Goal: Information Seeking & Learning: Compare options

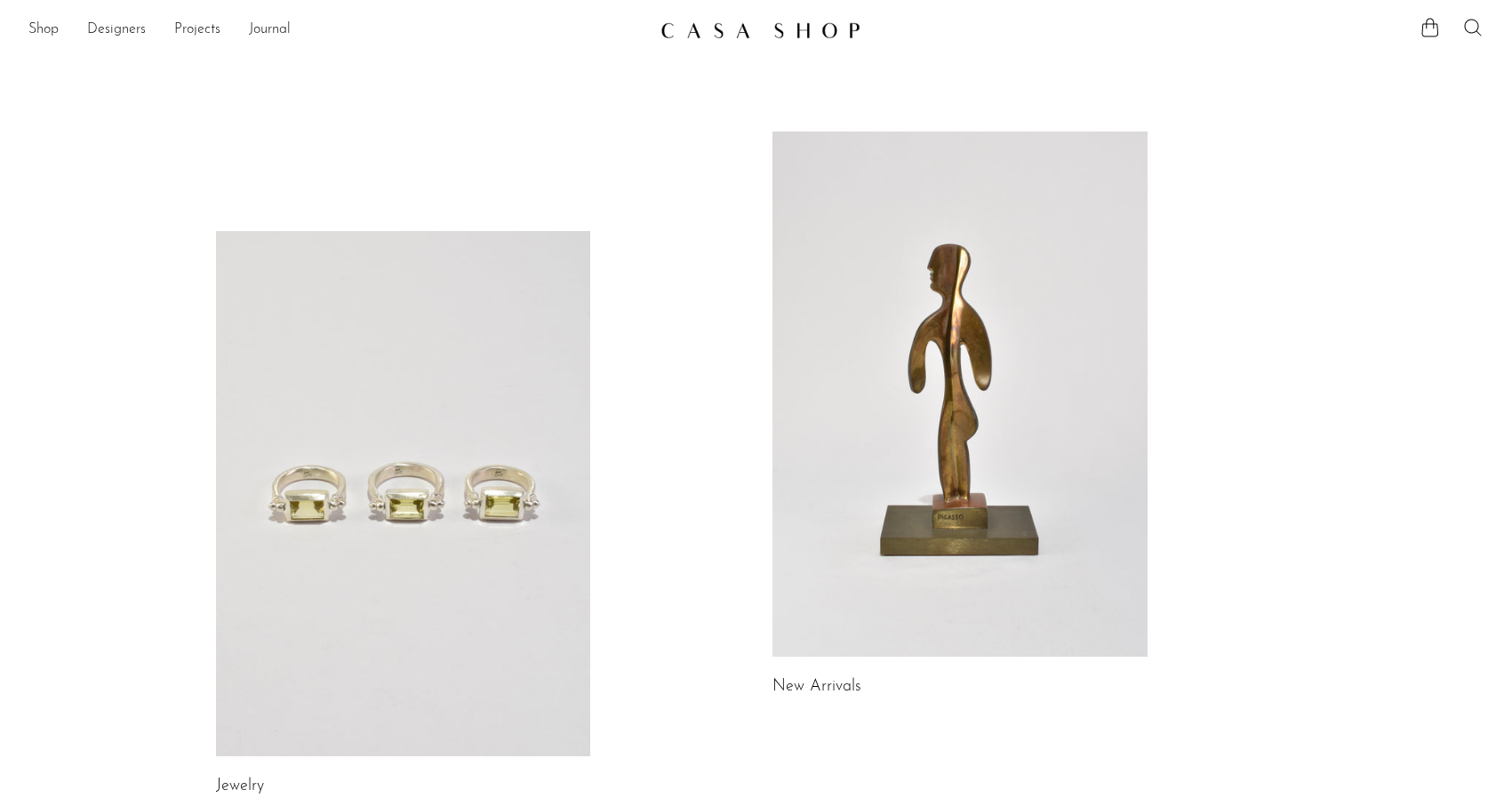
click at [1469, 32] on icon at bounding box center [1472, 27] width 17 height 17
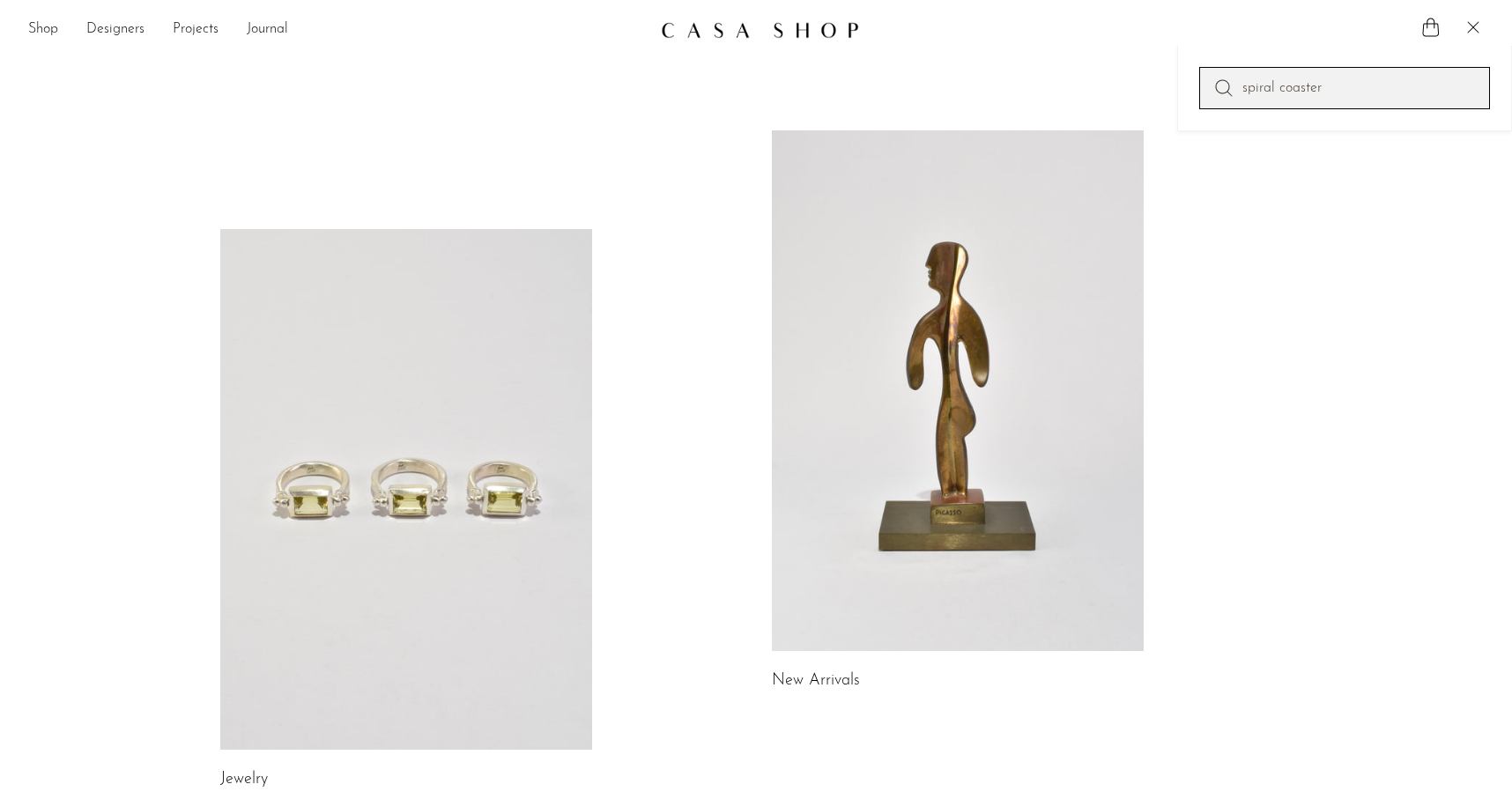
type input "spiral coaster"
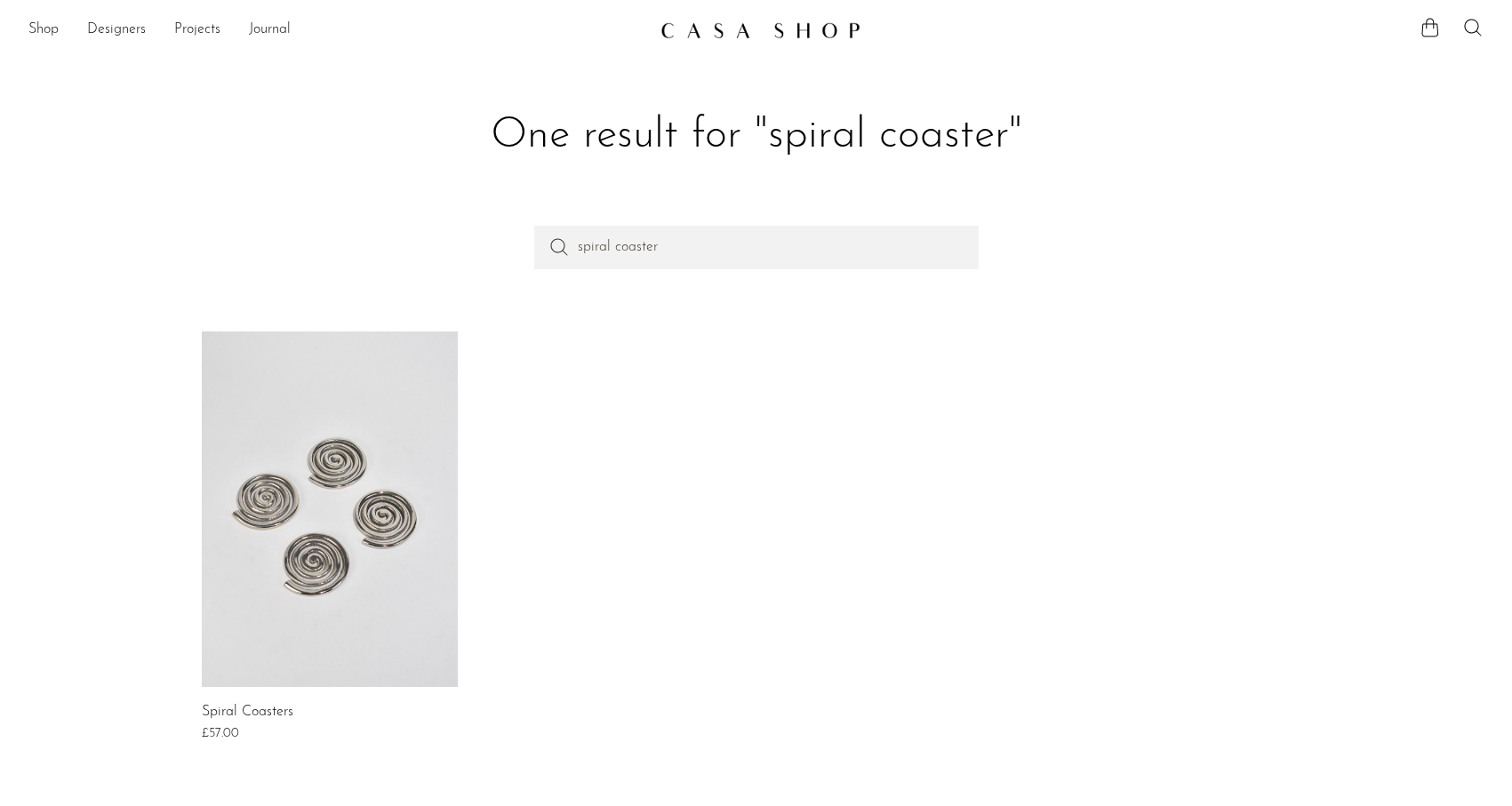
click at [291, 489] on link at bounding box center [329, 509] width 256 height 356
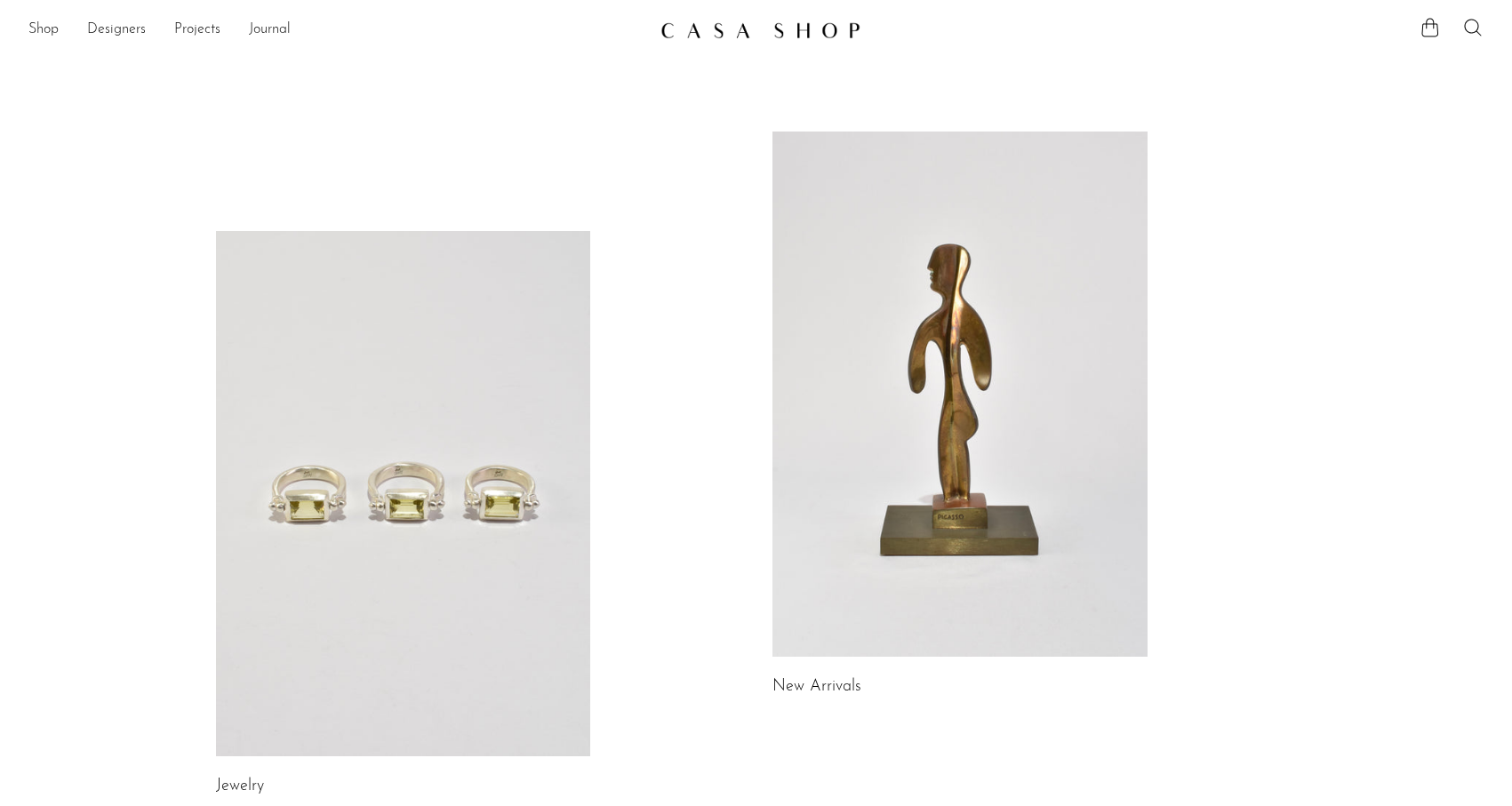
click at [931, 254] on link at bounding box center [959, 394] width 375 height 525
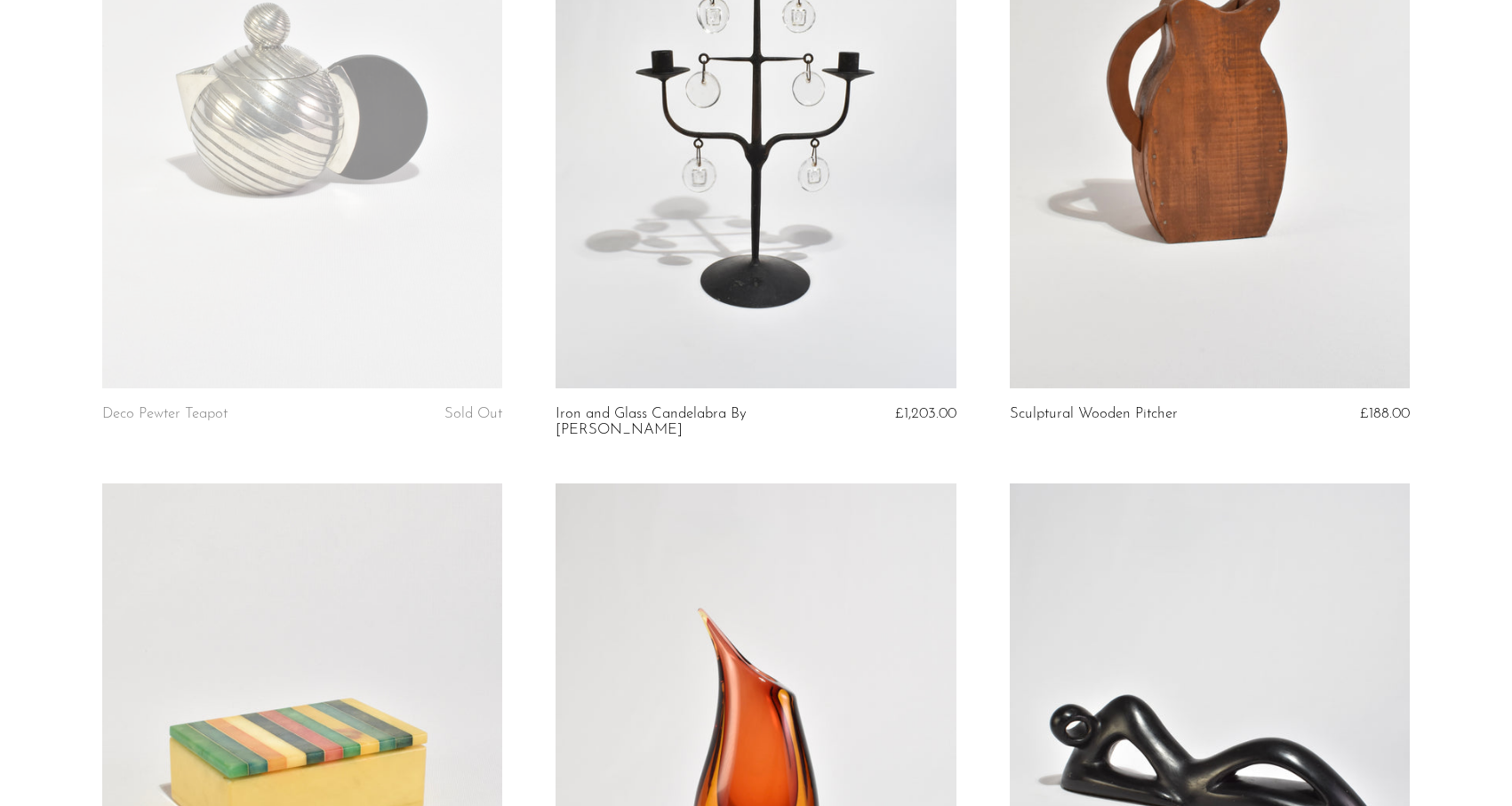
scroll to position [960, 0]
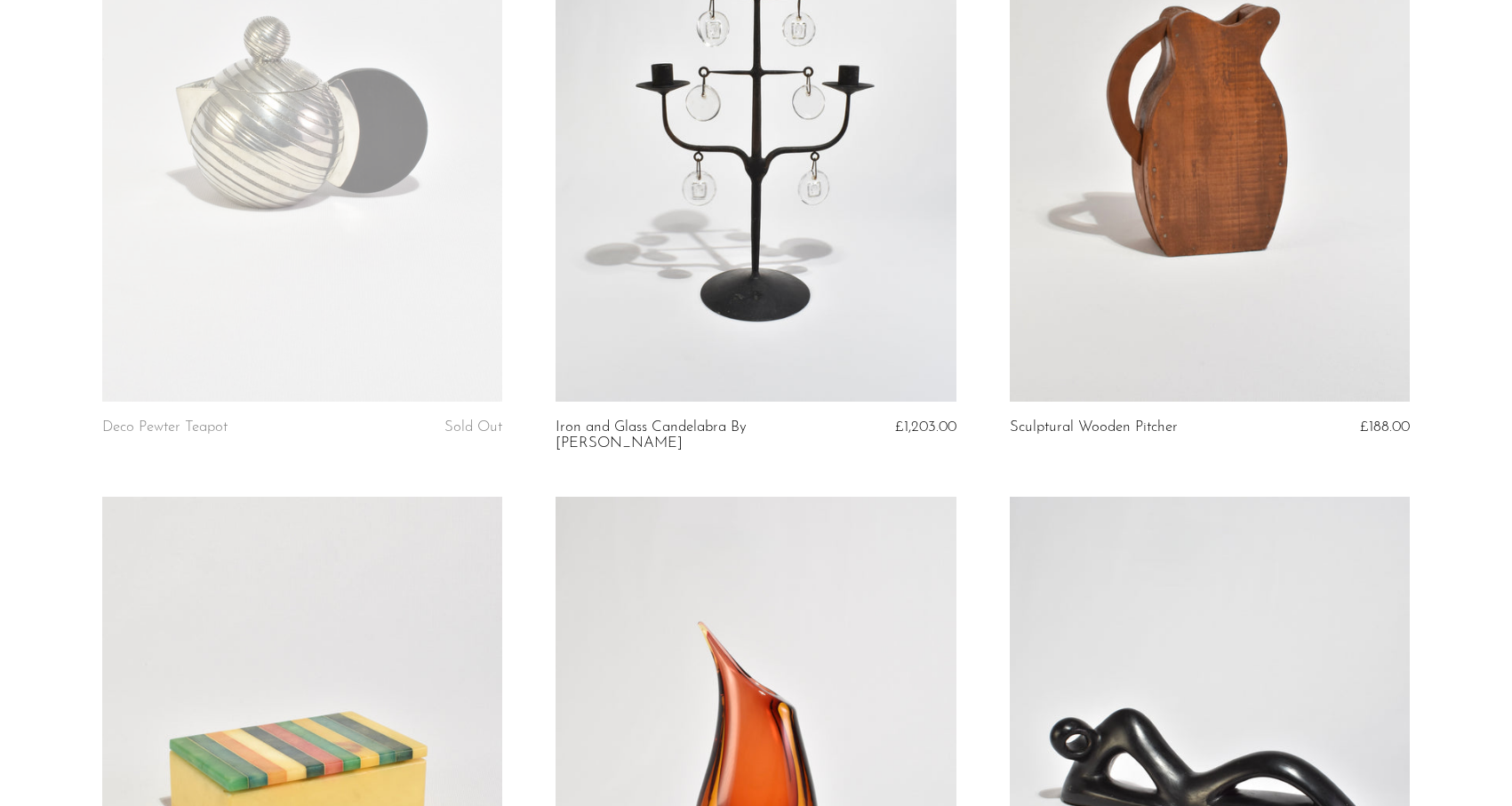
click at [1296, 202] on link at bounding box center [1209, 121] width 400 height 559
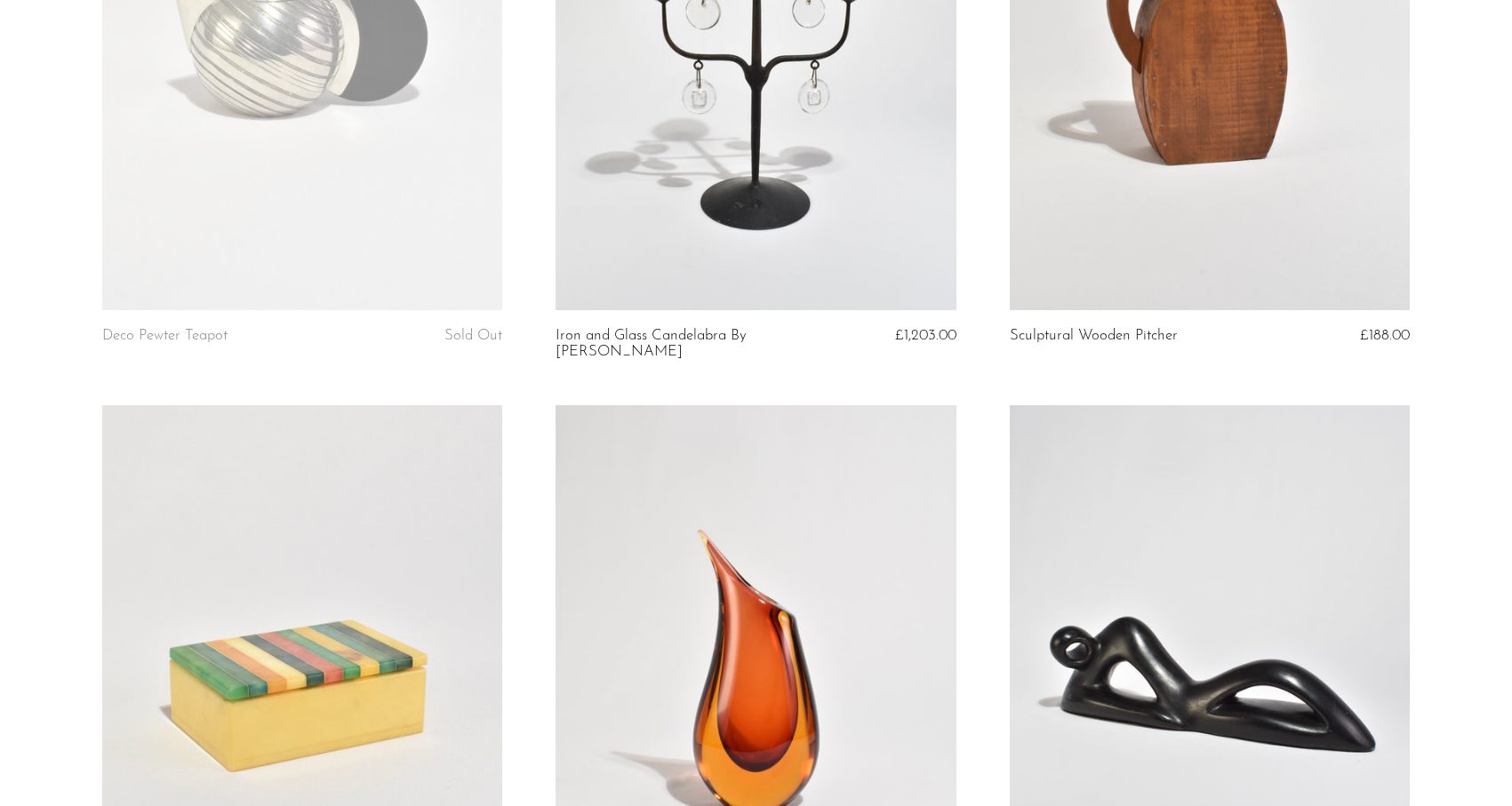
scroll to position [1187, 0]
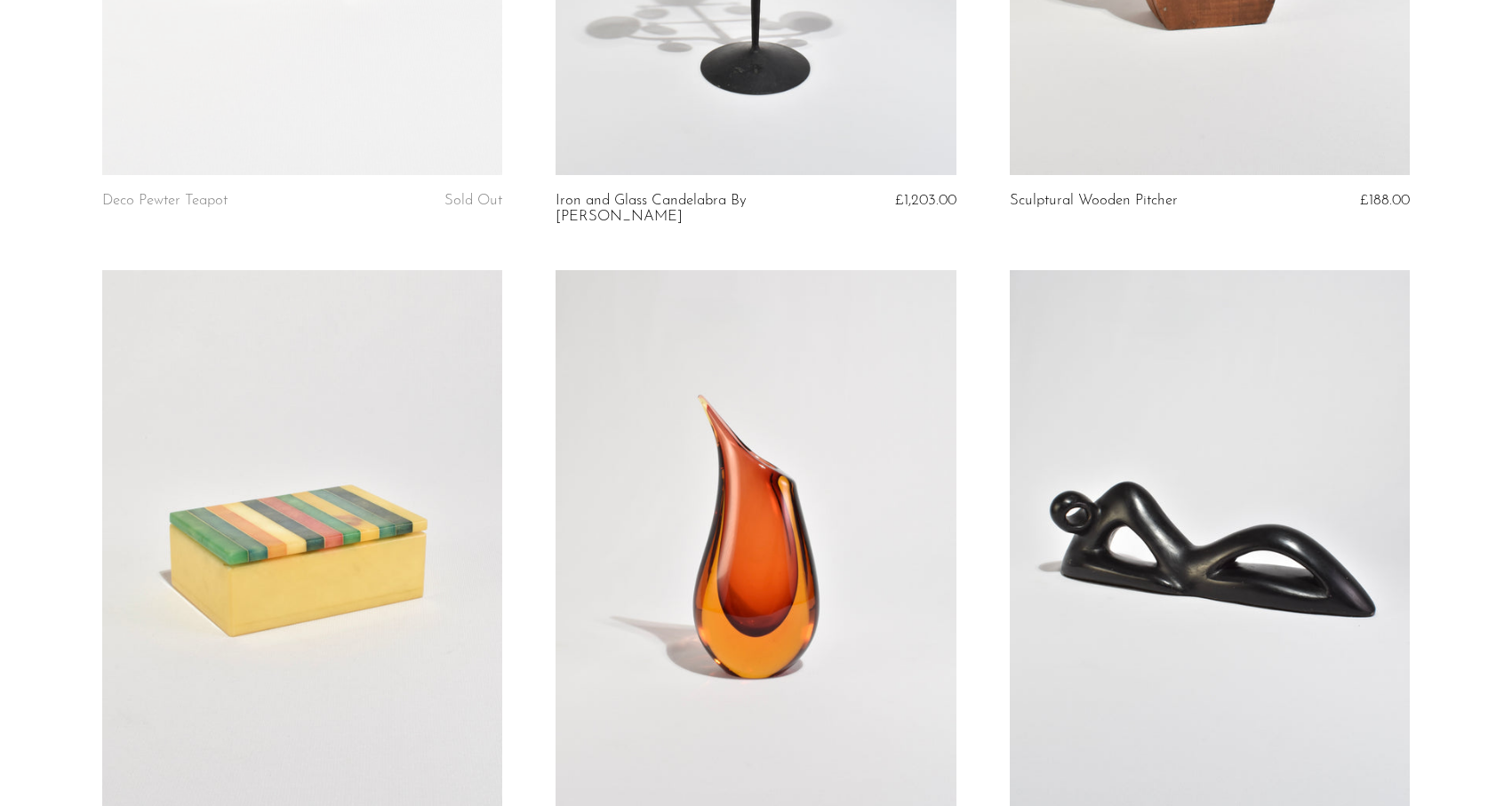
click at [370, 512] on link at bounding box center [302, 549] width 400 height 559
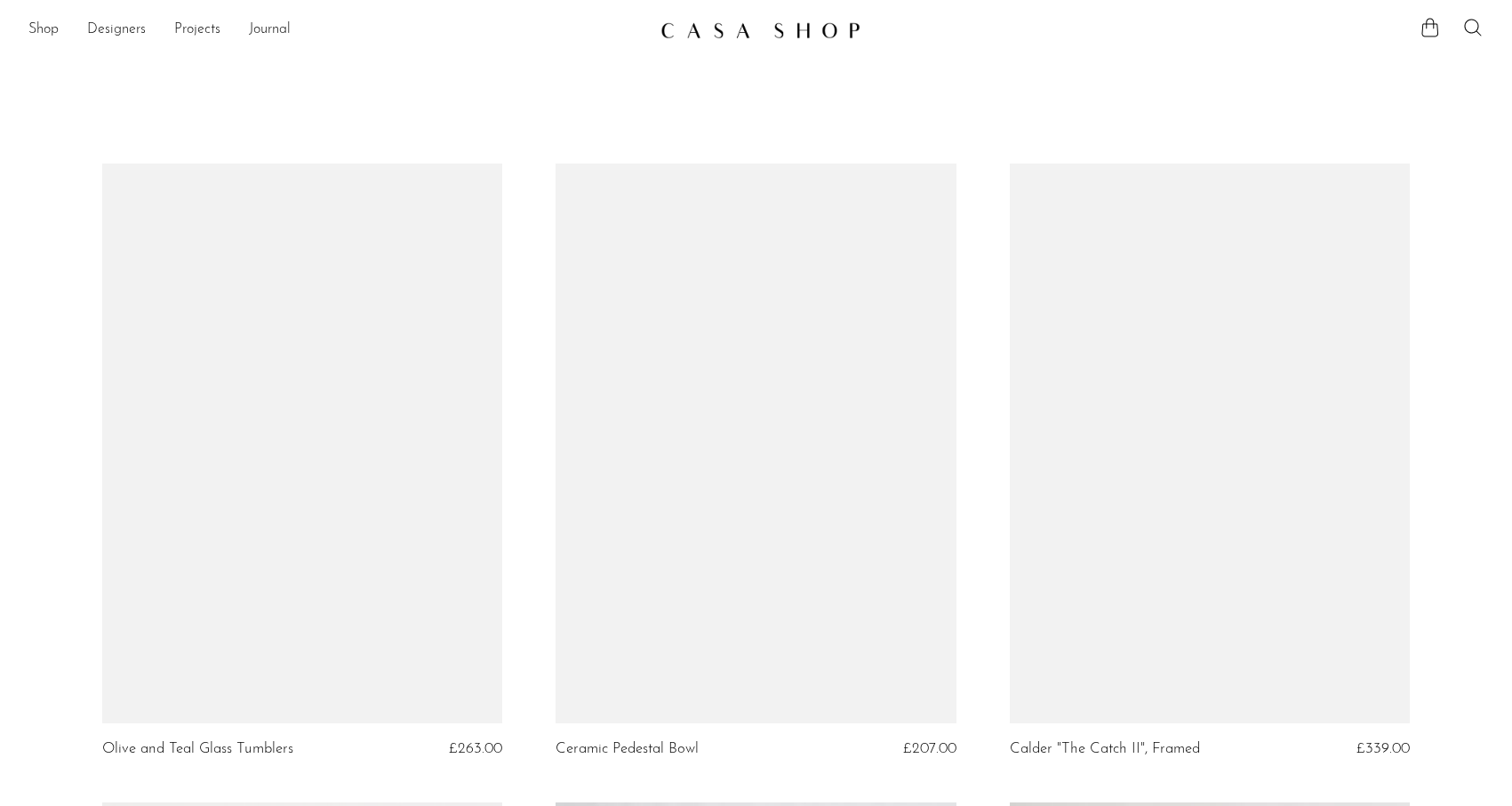
scroll to position [1187, 0]
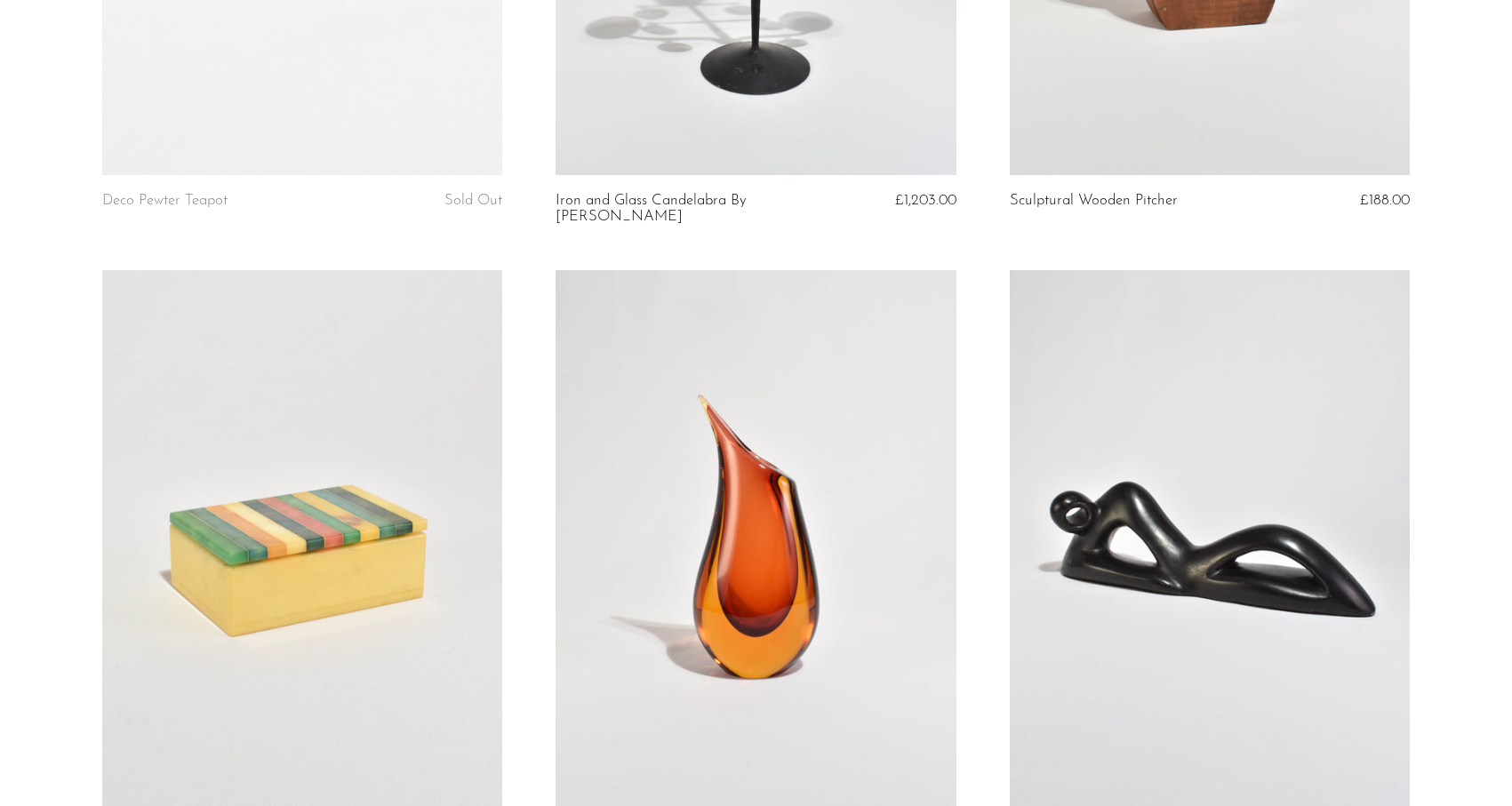
click at [993, 279] on article "Abstract Reclining Figure £508.00" at bounding box center [1209, 590] width 453 height 639
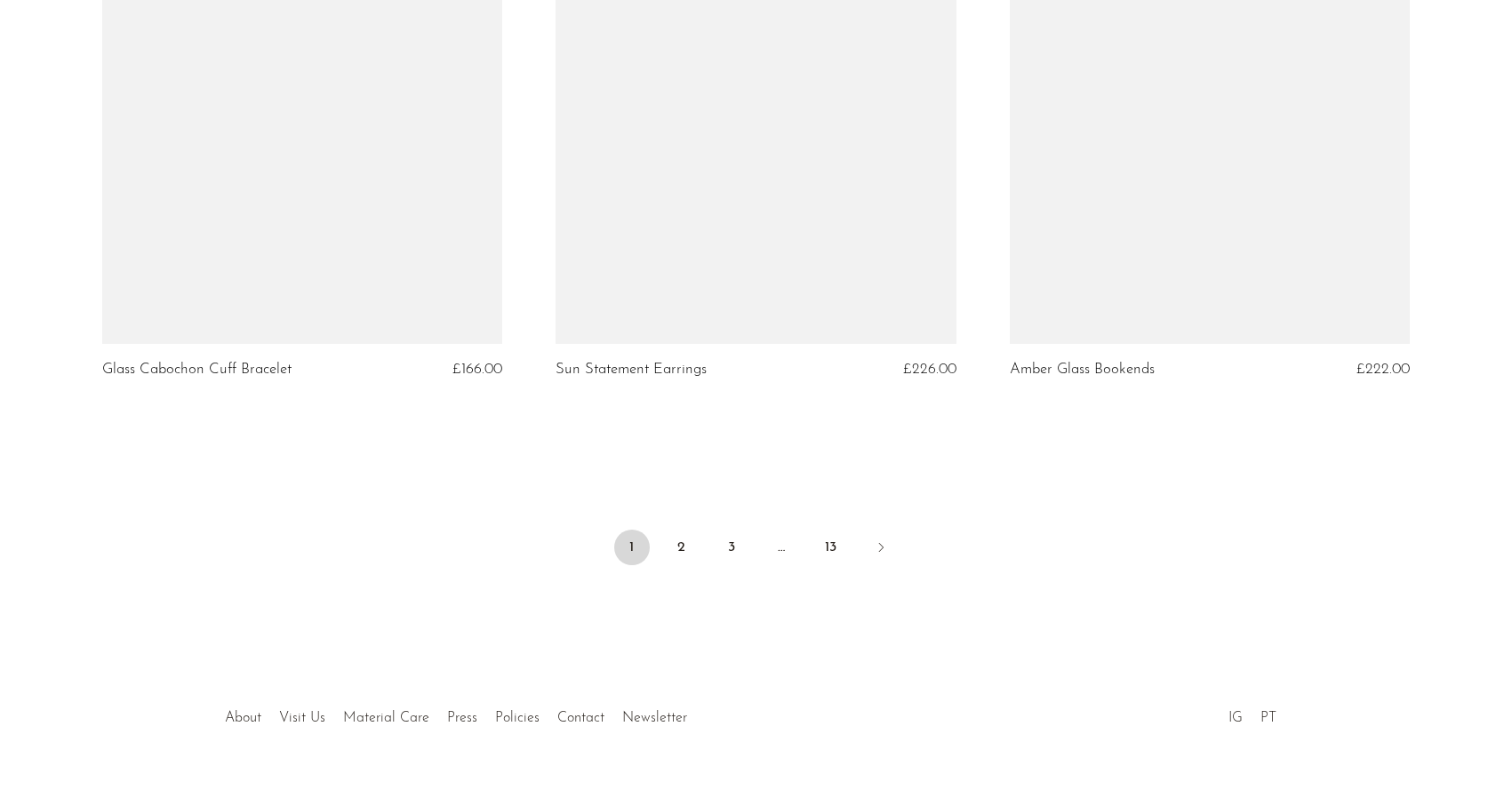
scroll to position [7451, 0]
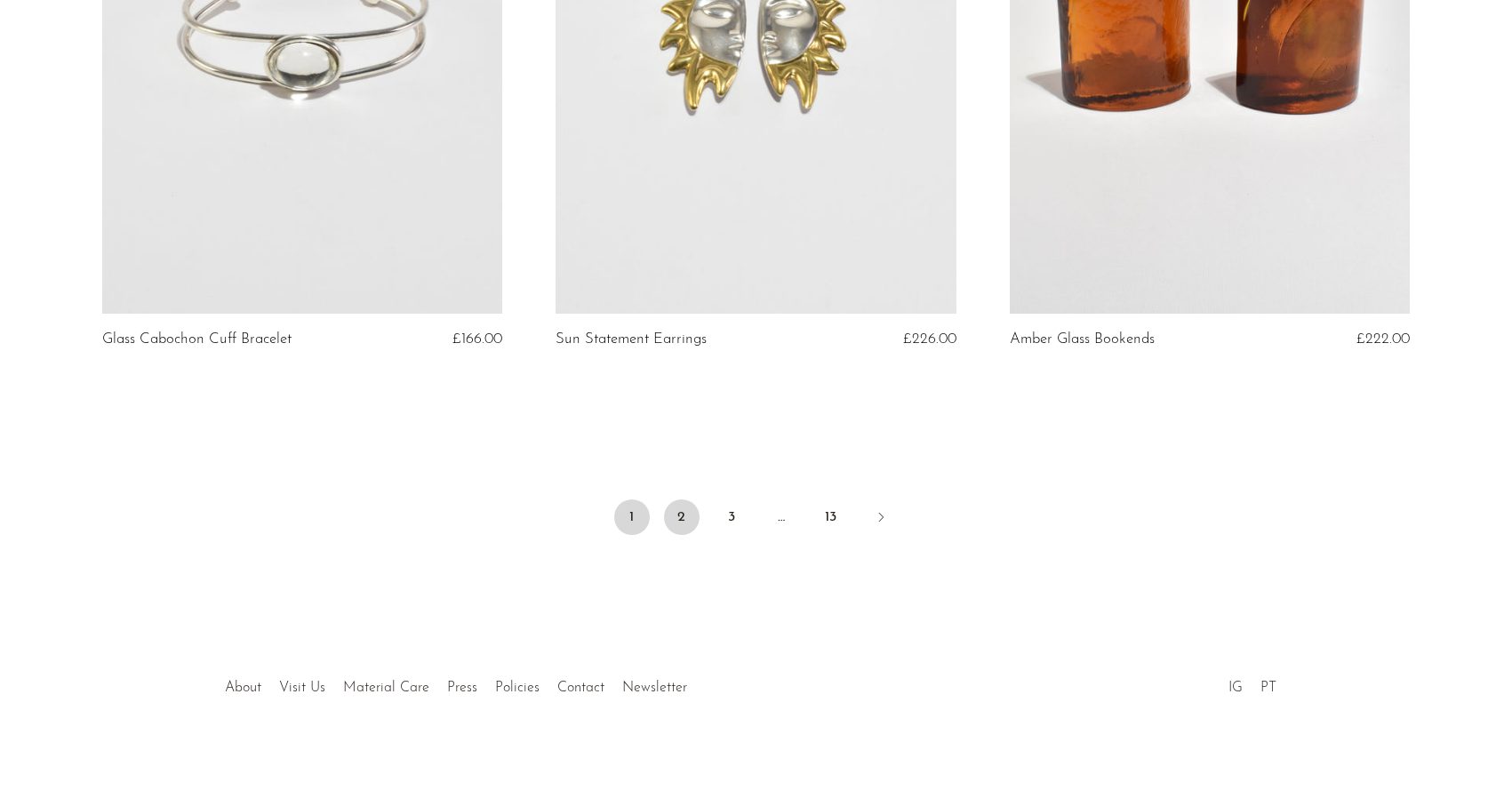
click at [679, 525] on link "2" at bounding box center [681, 517] width 35 height 35
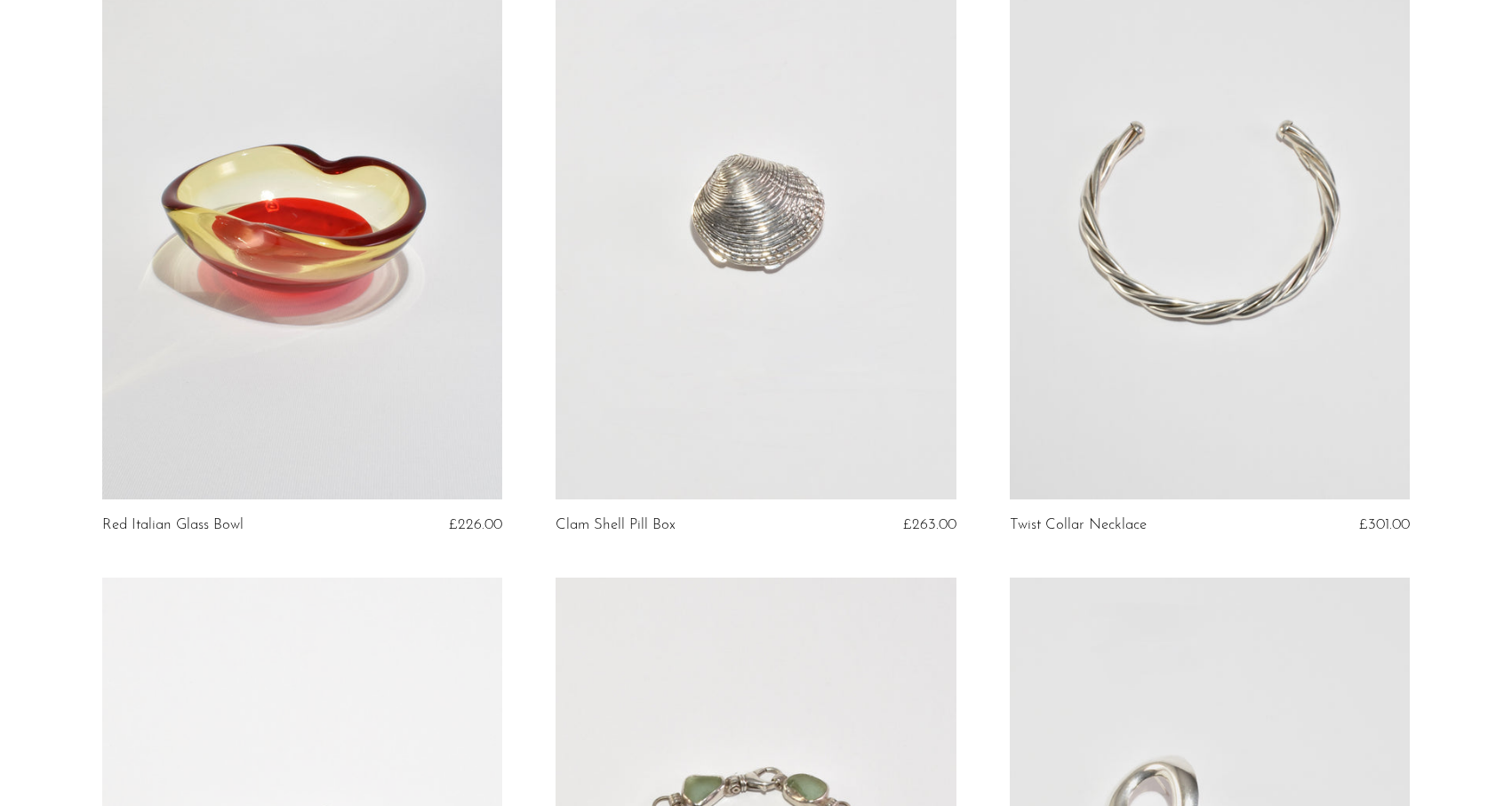
scroll to position [856, 0]
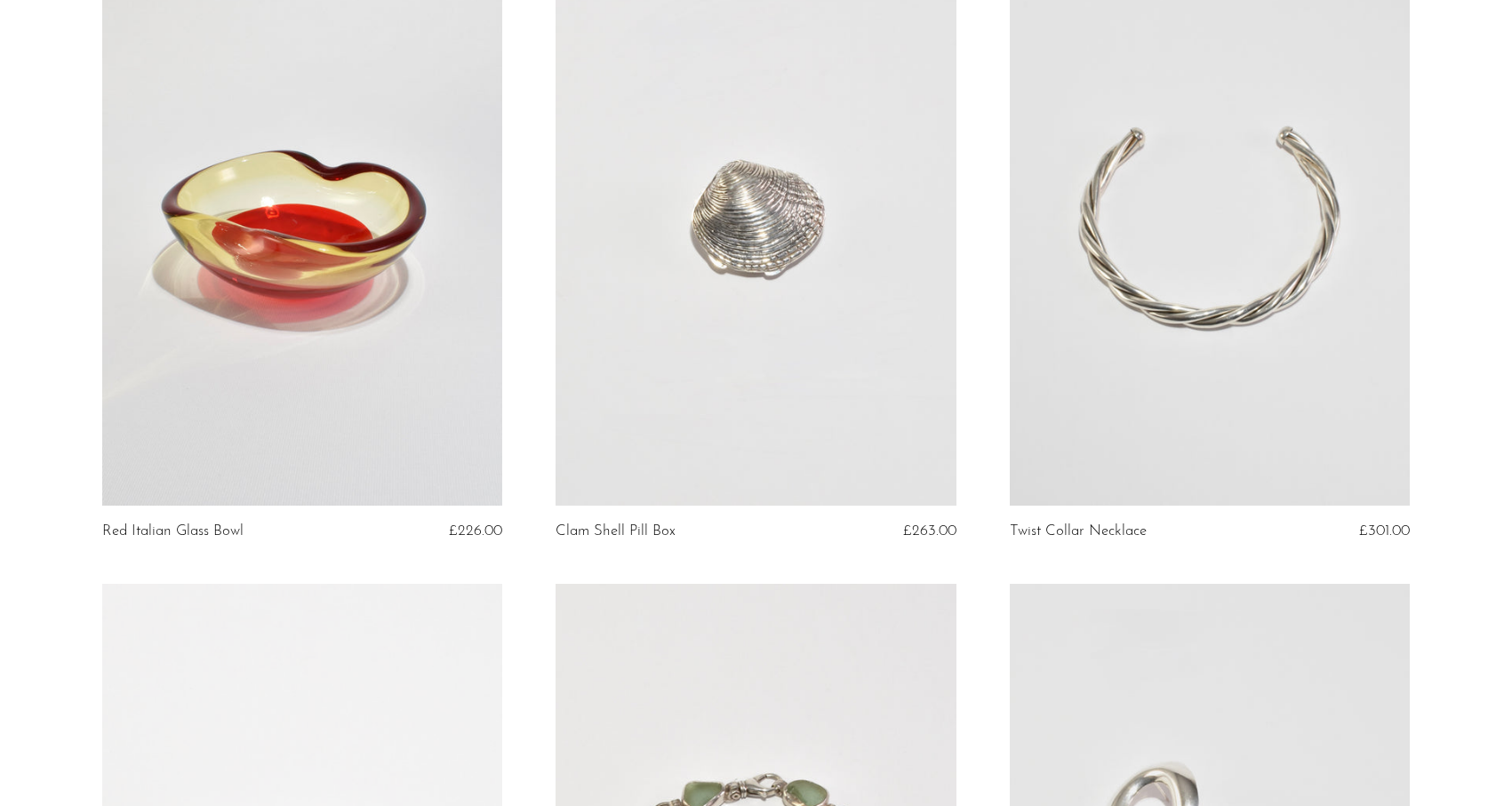
click at [184, 310] on link at bounding box center [302, 225] width 400 height 559
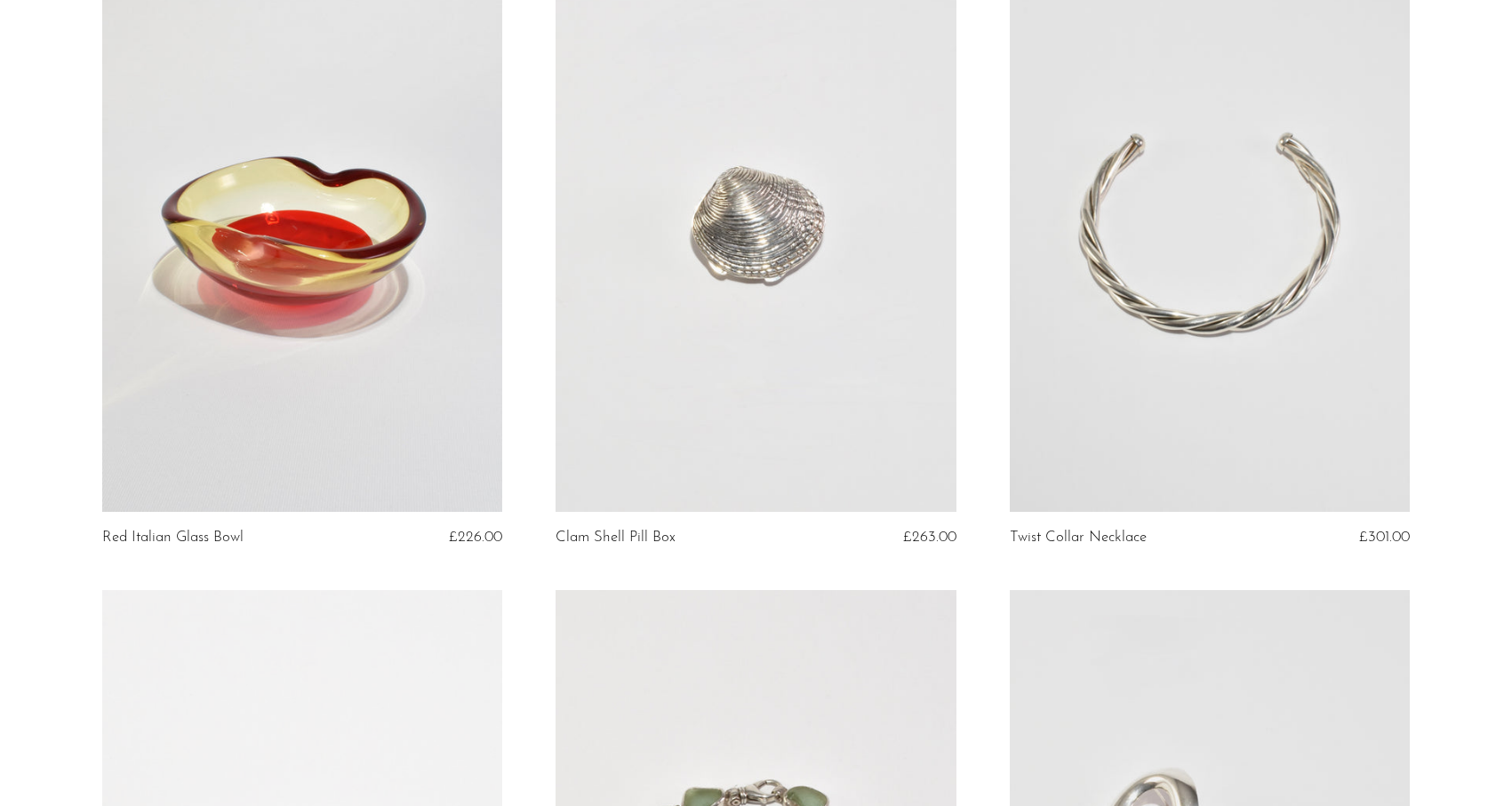
click at [531, 348] on article "Clam Shell Pill Box £263.00" at bounding box center [755, 271] width 453 height 639
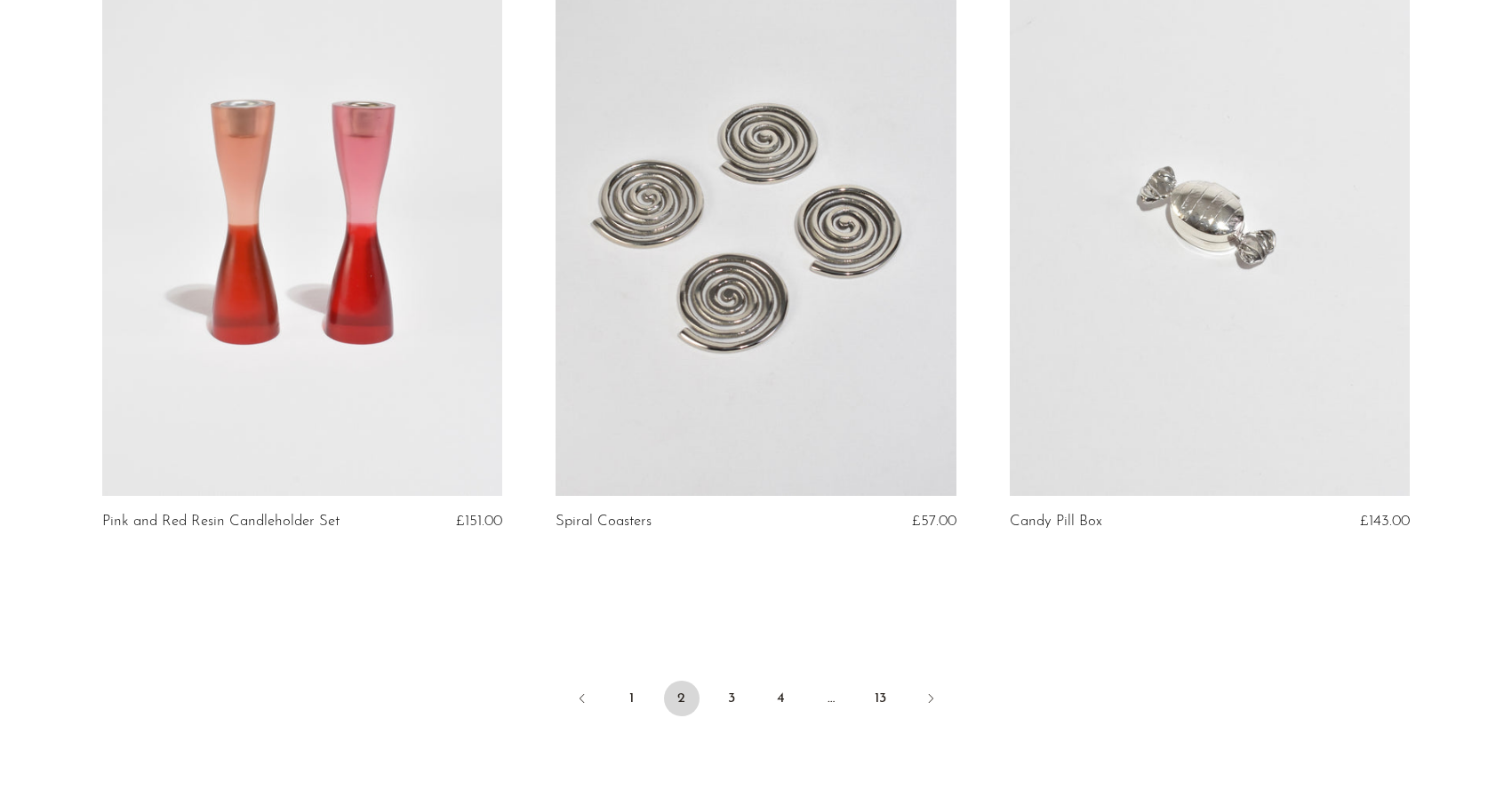
scroll to position [7435, 0]
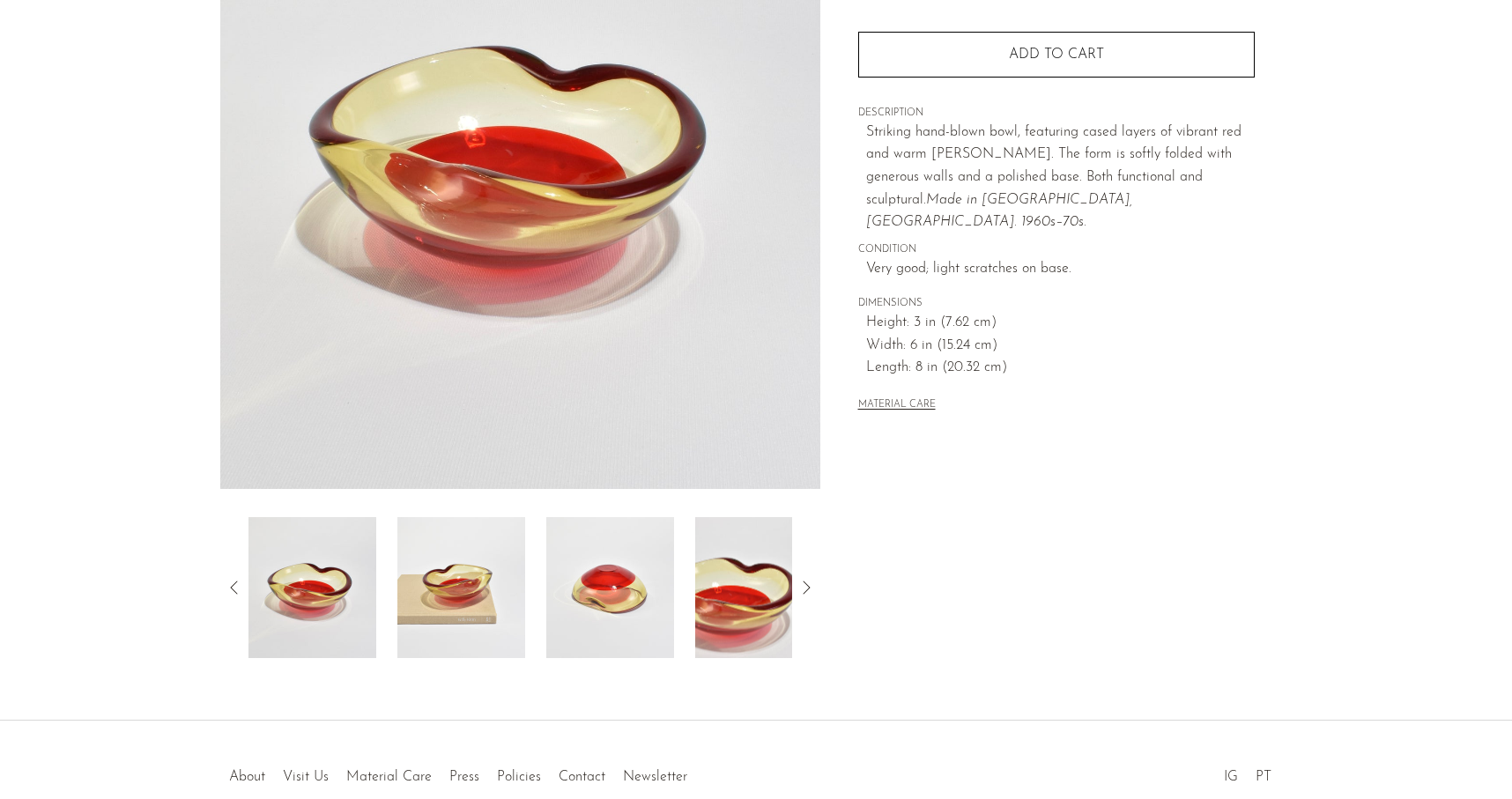
scroll to position [348, 0]
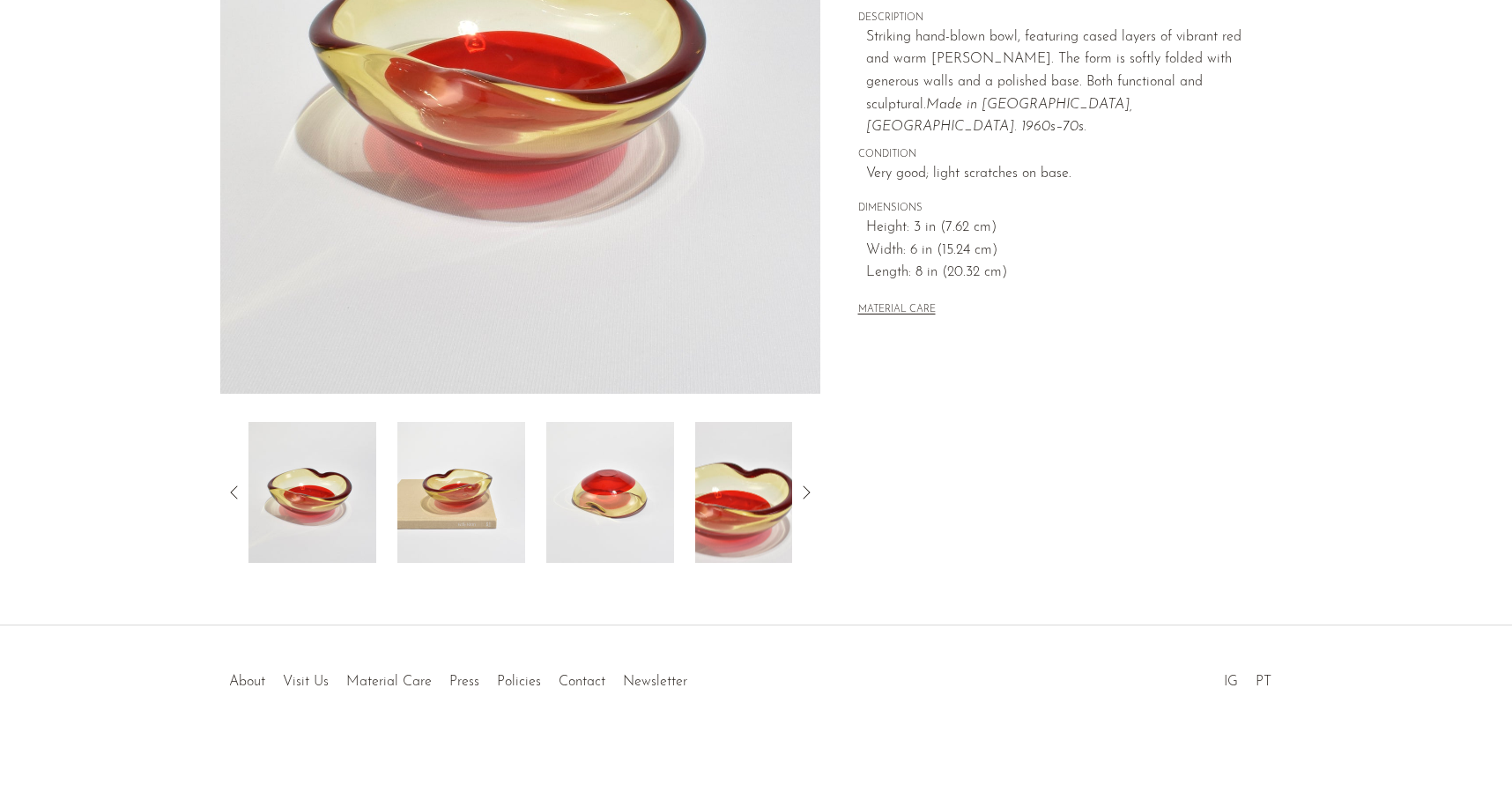
click at [800, 487] on icon at bounding box center [806, 492] width 21 height 21
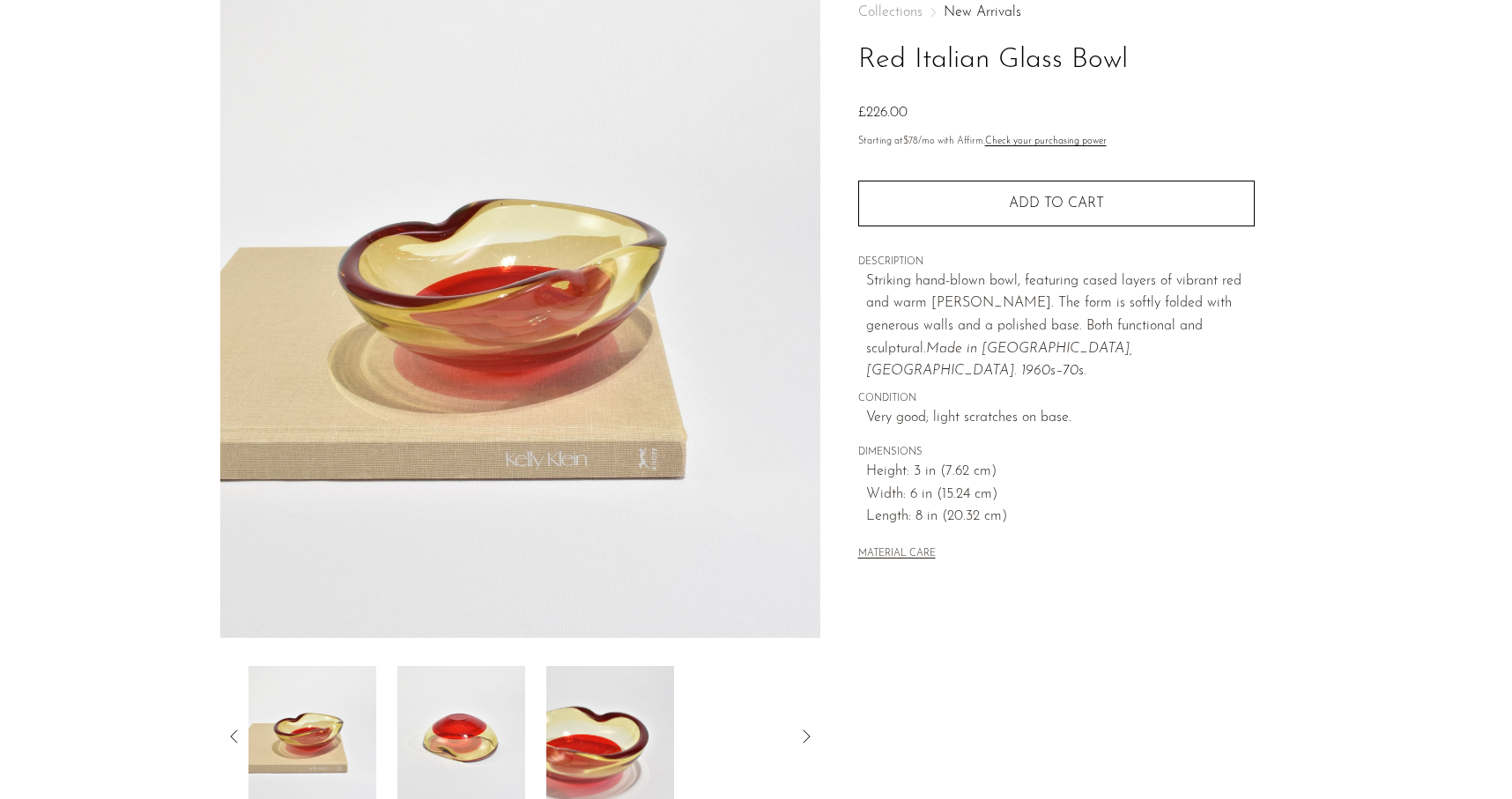
scroll to position [0, 0]
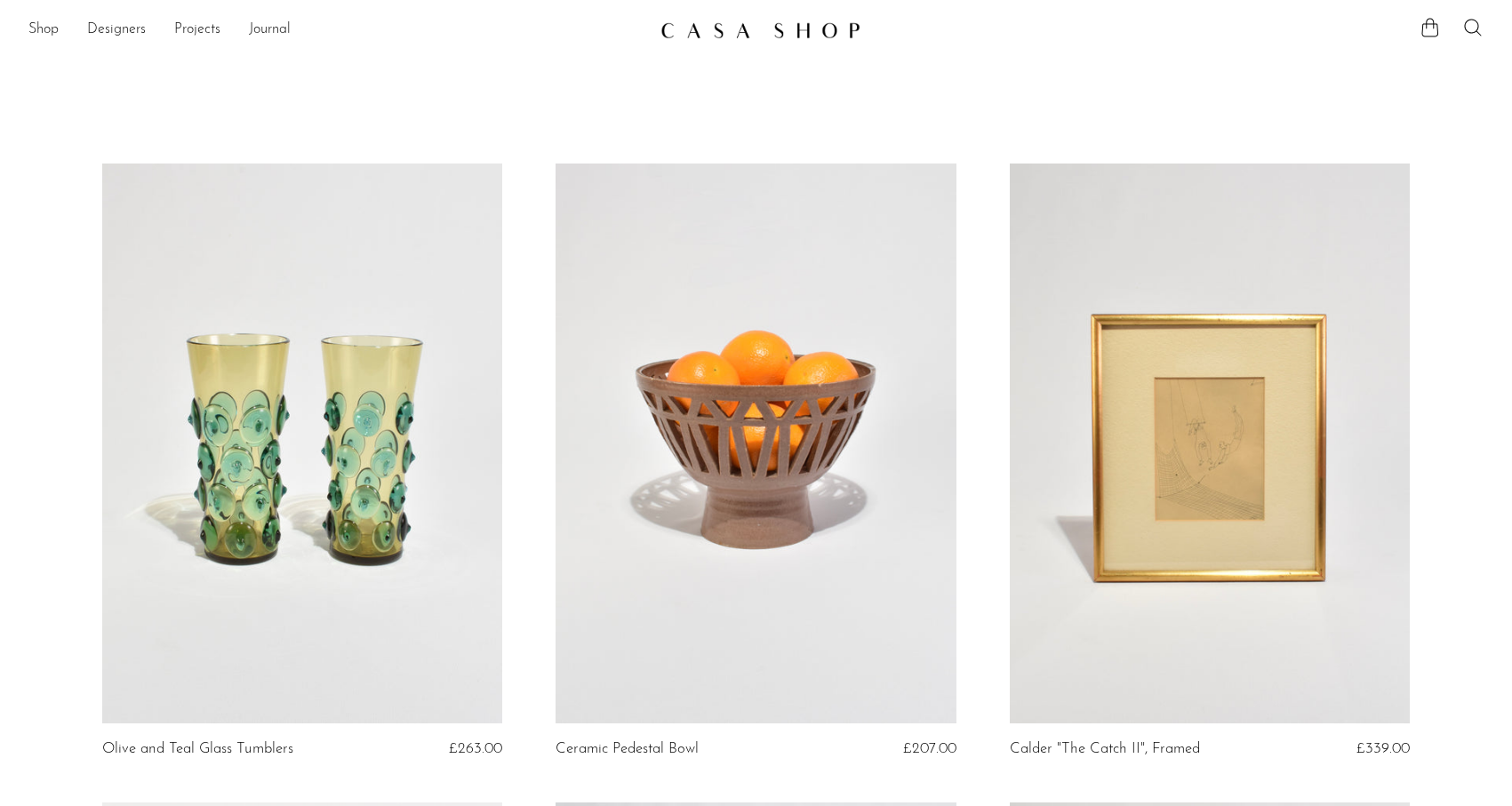
scroll to position [7451, 0]
